Goal: Task Accomplishment & Management: Manage account settings

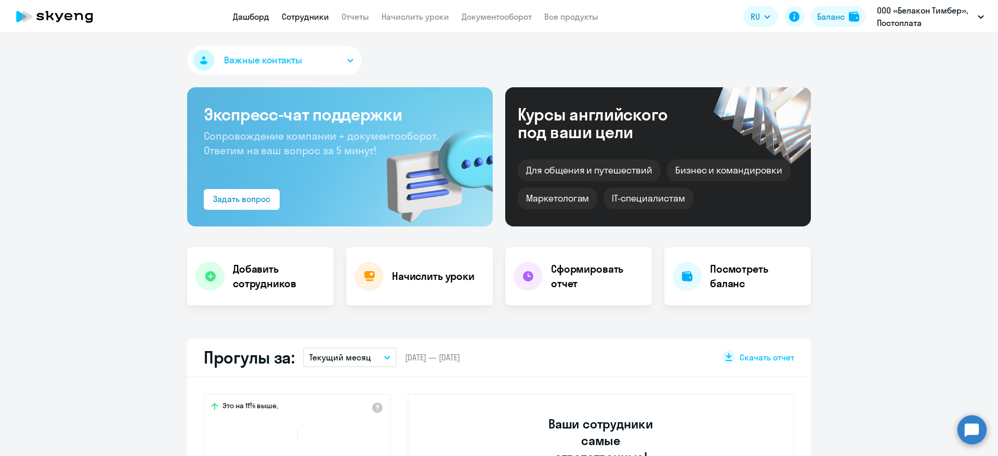
click at [319, 19] on link "Сотрудники" at bounding box center [305, 16] width 47 height 10
select select "30"
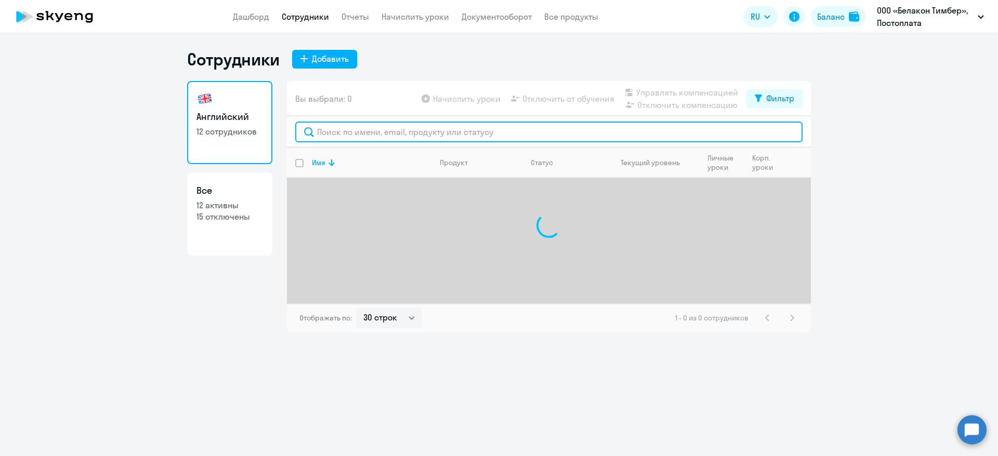
click at [367, 123] on input "text" at bounding box center [548, 132] width 507 height 21
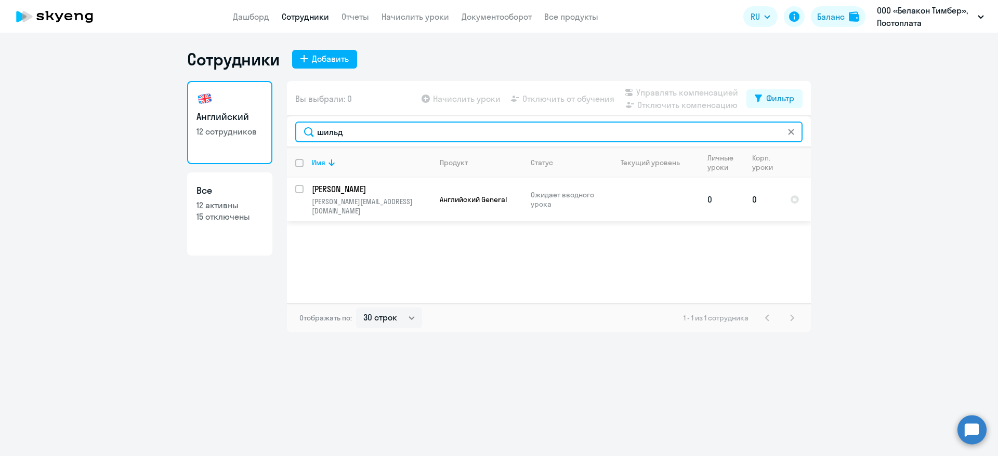
type input "шильд"
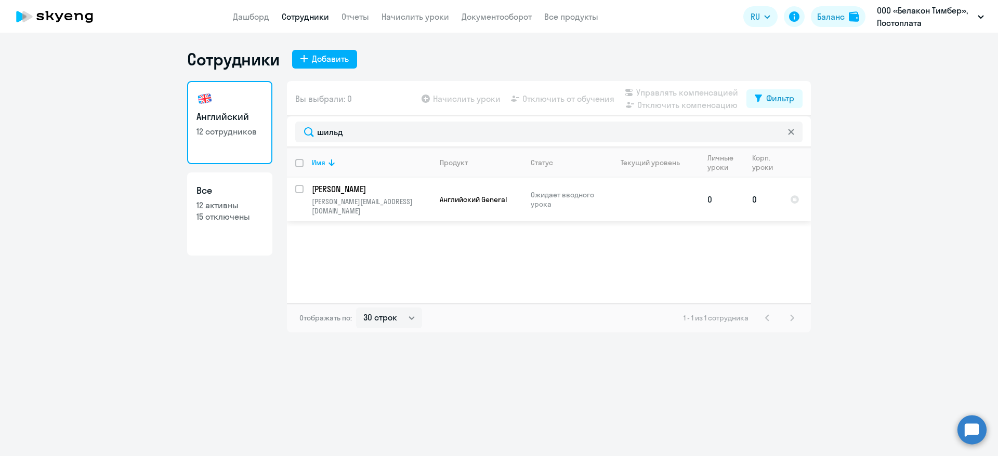
click at [302, 191] on input "select row 42502077" at bounding box center [305, 195] width 21 height 21
checkbox input "true"
click at [642, 91] on span "Управлять компенсацией" at bounding box center [687, 92] width 102 height 12
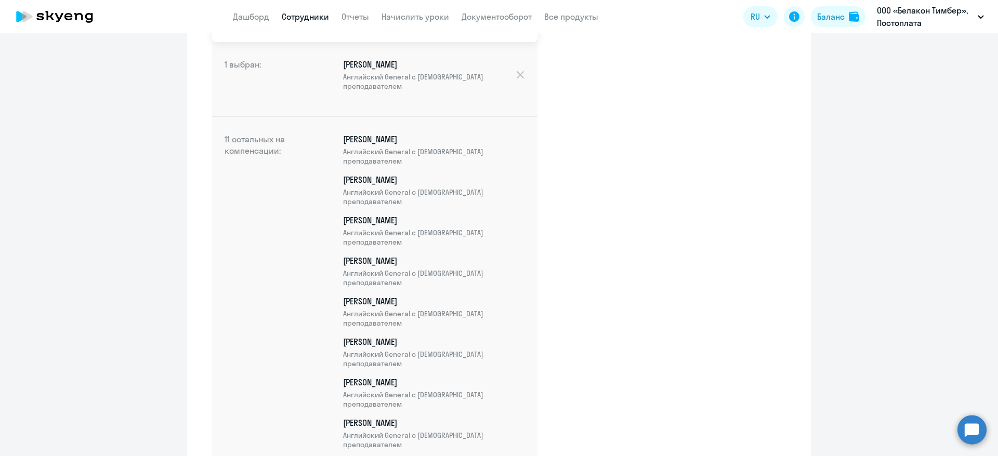
scroll to position [428, 0]
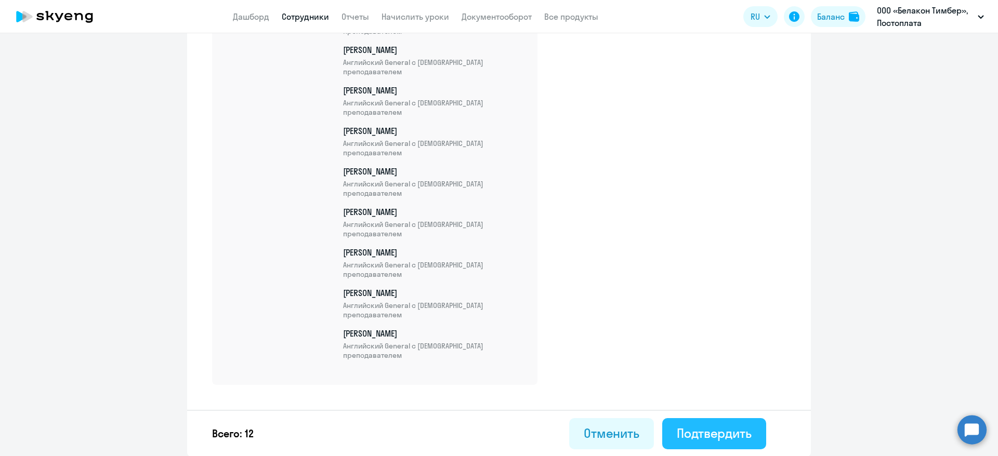
click at [715, 441] on div "Подтвердить" at bounding box center [714, 433] width 75 height 17
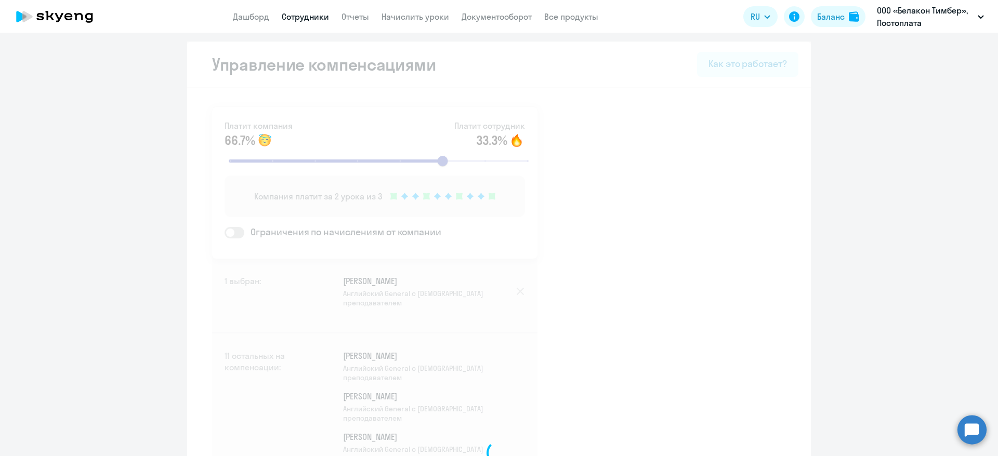
select select "30"
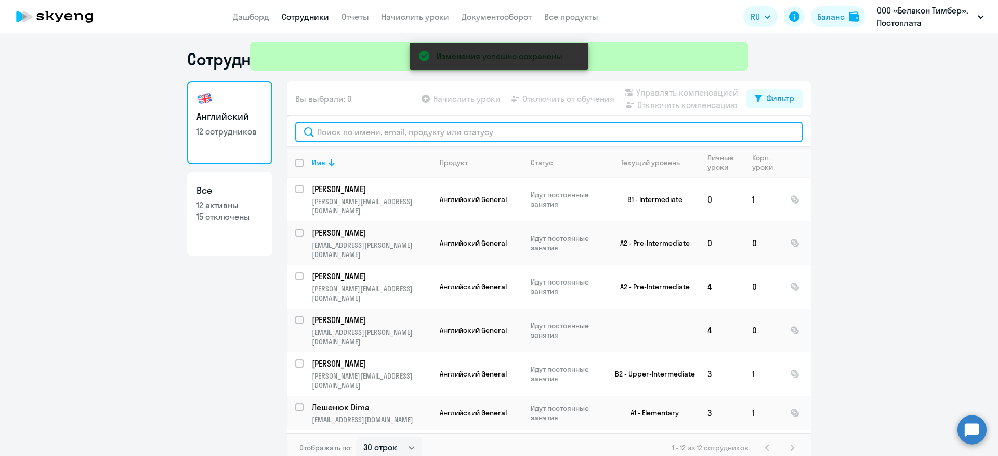
click at [345, 134] on input "text" at bounding box center [548, 132] width 507 height 21
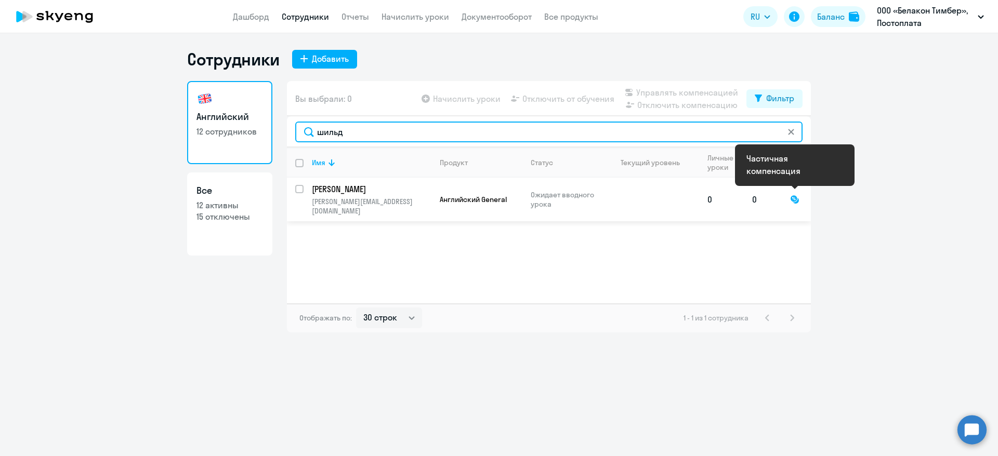
type input "шильд"
